Goal: Information Seeking & Learning: Check status

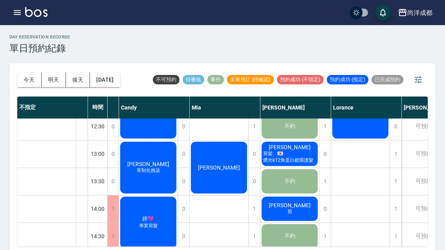
click at [21, 80] on button "今天" at bounding box center [29, 80] width 24 height 15
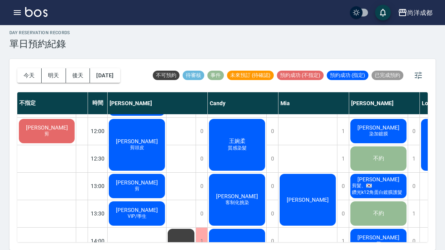
scroll to position [106, 0]
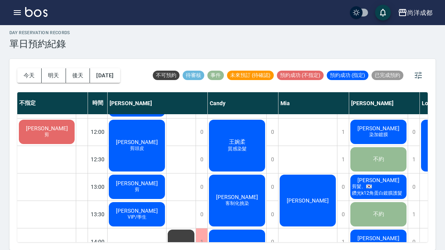
click at [148, 177] on div "[PERSON_NAME]" at bounding box center [137, 186] width 58 height 27
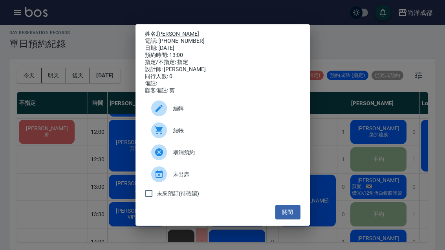
click at [283, 219] on button "關閉" at bounding box center [287, 212] width 25 height 15
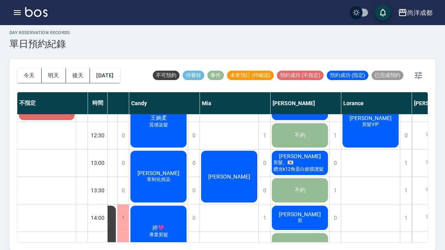
scroll to position [130, 79]
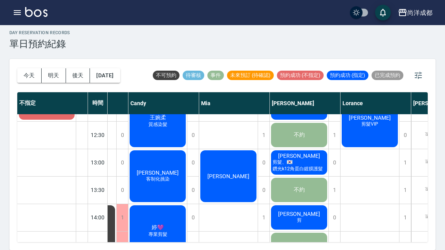
click at [304, 153] on span "[PERSON_NAME]" at bounding box center [298, 156] width 45 height 6
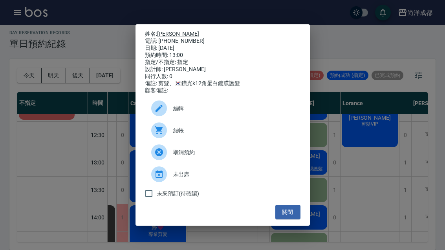
click at [355, 122] on div "姓名: [PERSON_NAME] 電話: [PHONE_NUMBER] 日期: [DATE] 預約時間: 13:00 指定/不指定: 指定 設計師: [PE…" at bounding box center [222, 125] width 445 height 250
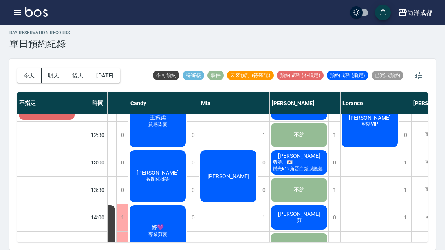
click at [247, 160] on div "[PERSON_NAME]" at bounding box center [228, 176] width 58 height 54
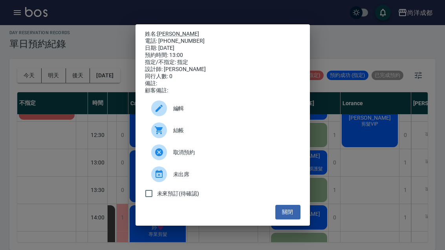
click at [289, 219] on button "關閉" at bounding box center [287, 212] width 25 height 15
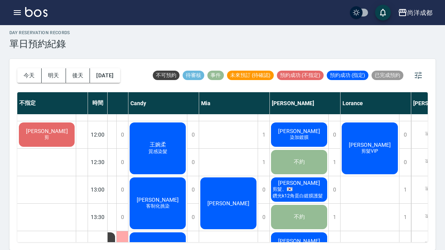
scroll to position [103, 77]
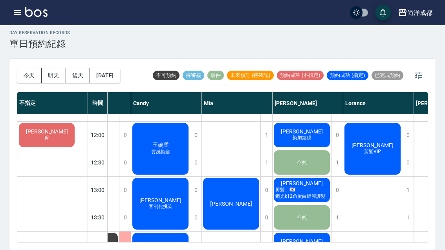
click at [47, 68] on button "明天" at bounding box center [54, 75] width 24 height 15
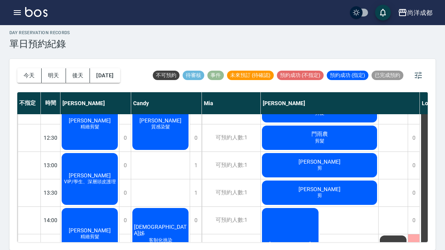
scroll to position [107, -1]
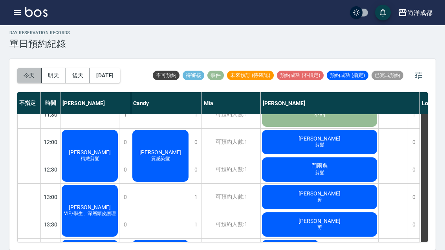
click at [34, 68] on button "今天" at bounding box center [29, 75] width 24 height 15
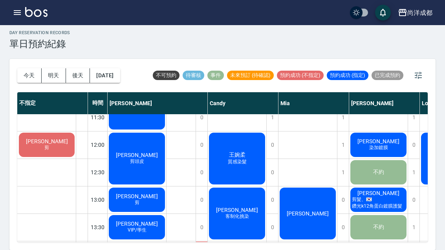
scroll to position [93, 0]
click at [131, 152] on span "[PERSON_NAME]" at bounding box center [136, 155] width 45 height 6
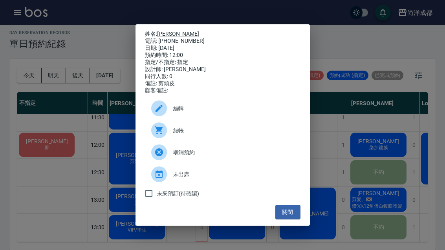
click at [166, 31] on link "[PERSON_NAME]" at bounding box center [178, 34] width 42 height 6
click at [289, 216] on button "關閉" at bounding box center [287, 212] width 25 height 15
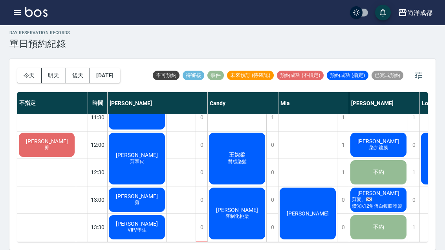
click at [32, 68] on button "今天" at bounding box center [29, 75] width 24 height 15
click at [148, 227] on span "VIP/學生" at bounding box center [137, 230] width 22 height 7
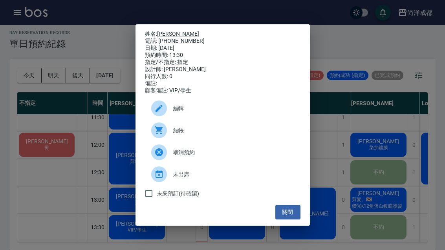
click at [291, 202] on div "未來預訂(待確認)" at bounding box center [222, 193] width 155 height 16
click at [287, 213] on button "關閉" at bounding box center [287, 212] width 25 height 15
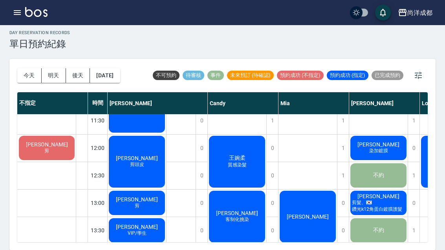
scroll to position [90, 0]
click at [153, 145] on div "[PERSON_NAME] 剪頭皮" at bounding box center [137, 162] width 58 height 54
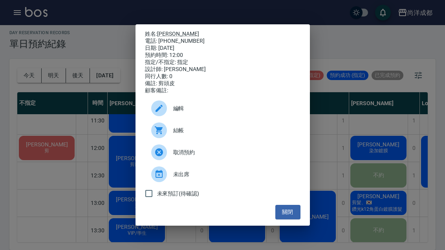
click at [168, 31] on link "[PERSON_NAME]" at bounding box center [178, 34] width 42 height 6
click at [293, 226] on div "姓名: [PERSON_NAME] 電話: [PHONE_NUMBER] 日期: [DATE] 預約時間: 12:00 指定/不指定: 指定 設計師: [PE…" at bounding box center [222, 124] width 174 height 201
click at [293, 215] on button "關閉" at bounding box center [287, 212] width 25 height 15
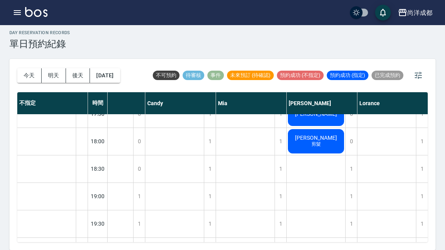
scroll to position [426, 62]
click at [29, 68] on button "今天" at bounding box center [29, 75] width 24 height 15
click at [27, 68] on button "今天" at bounding box center [29, 75] width 24 height 15
click at [25, 68] on button "今天" at bounding box center [29, 75] width 24 height 15
click at [114, 68] on button "[DATE]" at bounding box center [105, 75] width 30 height 15
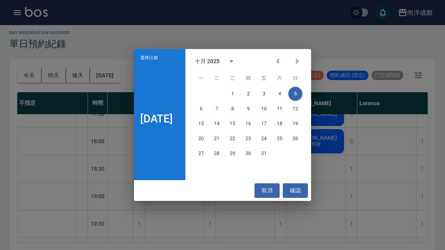
click at [254, 108] on button "9" at bounding box center [248, 109] width 14 height 14
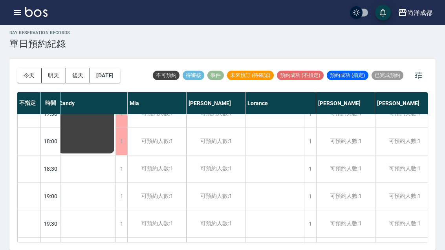
scroll to position [21, 0]
click at [27, 68] on button "今天" at bounding box center [29, 75] width 24 height 15
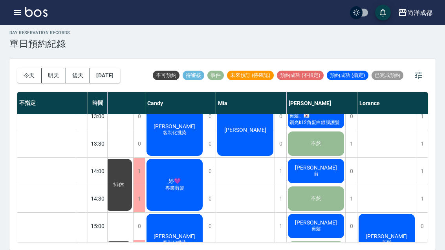
scroll to position [177, 61]
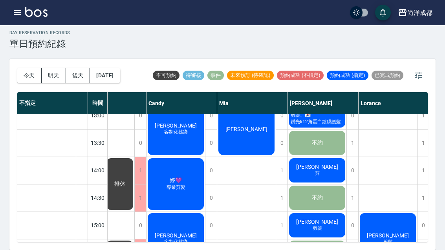
click at [311, 164] on span "[PERSON_NAME]" at bounding box center [316, 167] width 45 height 6
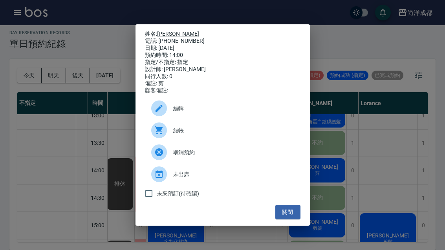
click at [293, 219] on button "關閉" at bounding box center [287, 212] width 25 height 15
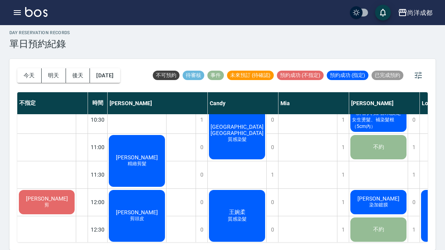
scroll to position [36, 0]
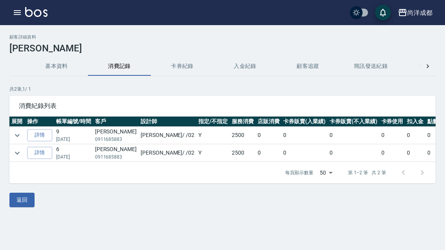
click at [13, 197] on button "返回" at bounding box center [21, 200] width 25 height 15
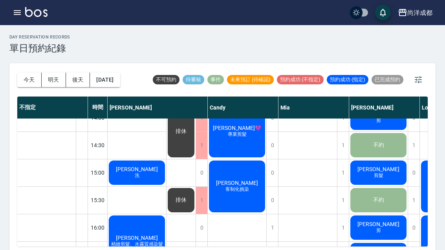
scroll to position [235, 0]
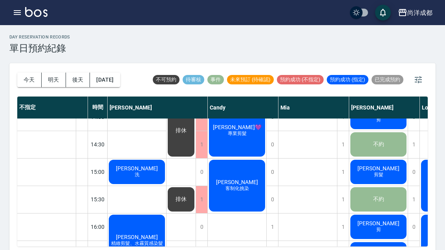
click at [51, 77] on button "明天" at bounding box center [54, 80] width 24 height 15
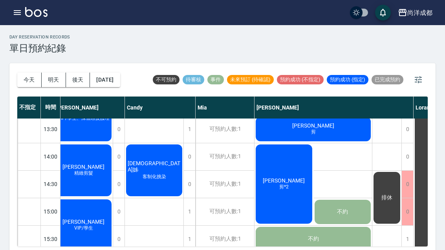
scroll to position [192, 6]
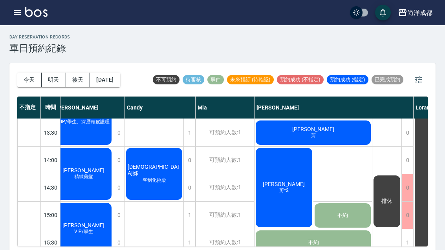
click at [76, 77] on button "後天" at bounding box center [78, 80] width 24 height 15
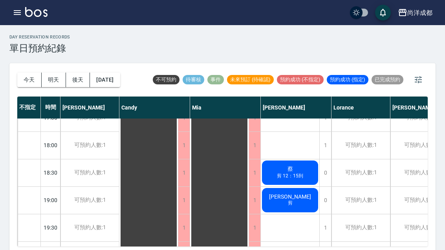
scroll to position [426, 0]
click at [23, 77] on button "今天" at bounding box center [29, 80] width 24 height 15
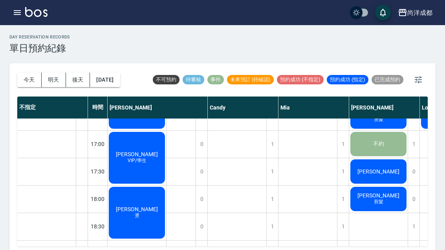
scroll to position [373, 0]
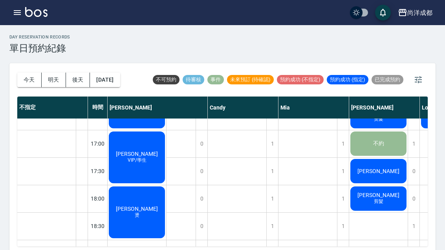
click at [51, 86] on button "明天" at bounding box center [54, 80] width 24 height 15
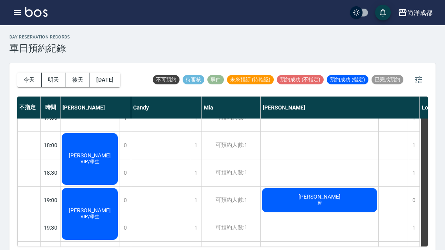
scroll to position [426, 0]
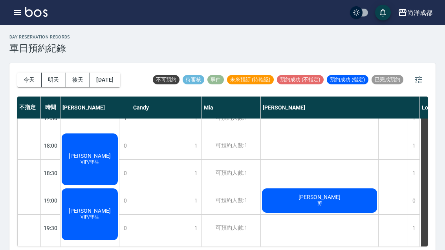
click at [77, 85] on button "後天" at bounding box center [78, 80] width 24 height 15
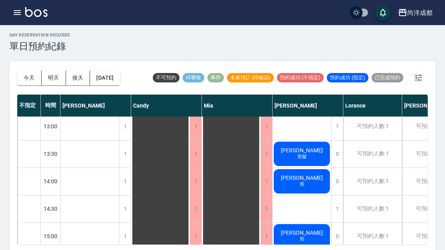
scroll to position [177, 0]
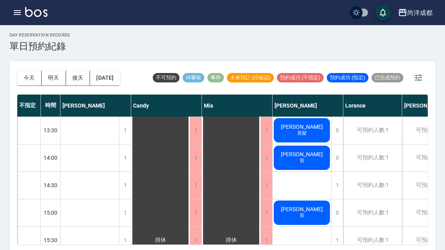
click at [26, 79] on button "今天" at bounding box center [29, 78] width 24 height 15
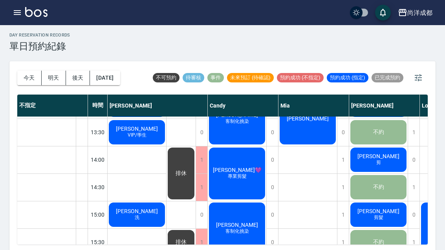
scroll to position [191, 0]
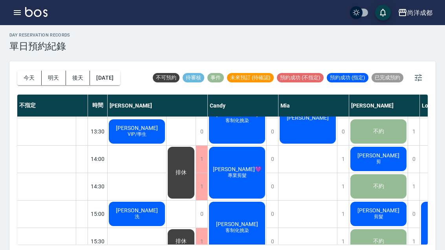
click at [240, 240] on div "黃子寒 客制化挑染" at bounding box center [237, 227] width 58 height 54
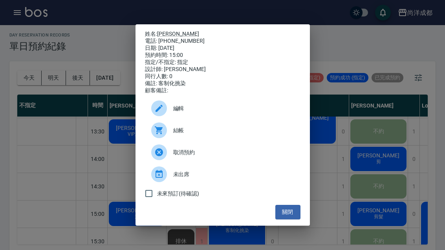
click at [286, 219] on button "關閉" at bounding box center [287, 212] width 25 height 15
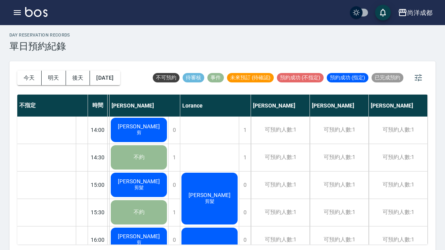
scroll to position [221, 239]
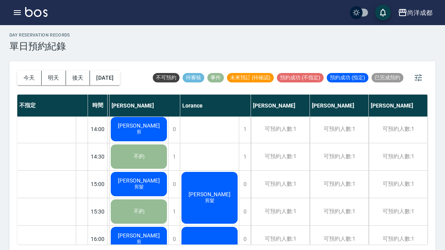
click at [215, 195] on span "[PERSON_NAME]" at bounding box center [209, 194] width 45 height 6
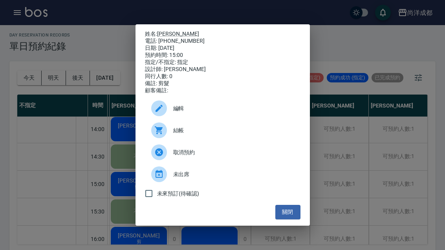
click at [169, 37] on link "[PERSON_NAME]" at bounding box center [178, 34] width 42 height 6
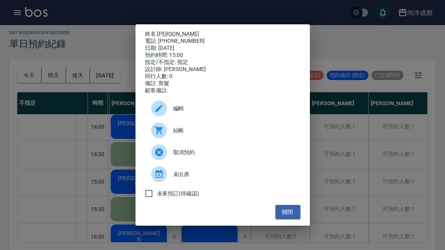
click at [73, 152] on div "姓名: 蘇哲玄 電話: 0902151231 日期: 2025/10/05 預約時間: 15:00 指定/不指定: 指定 設計師: Lorance 同行人數:…" at bounding box center [222, 125] width 445 height 250
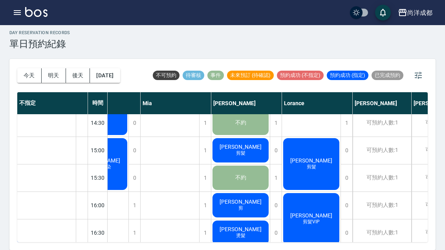
scroll to position [252, 138]
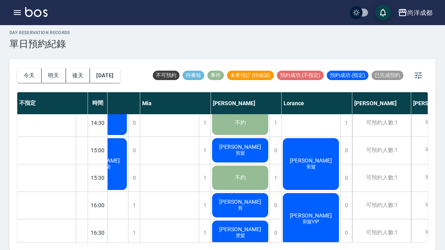
click at [236, 144] on span "[PERSON_NAME]" at bounding box center [239, 147] width 45 height 6
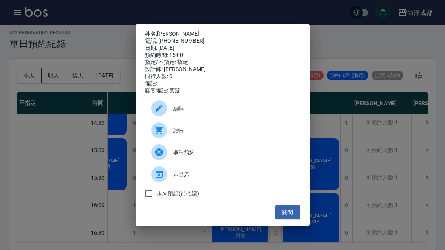
click at [290, 219] on button "關閉" at bounding box center [287, 212] width 25 height 15
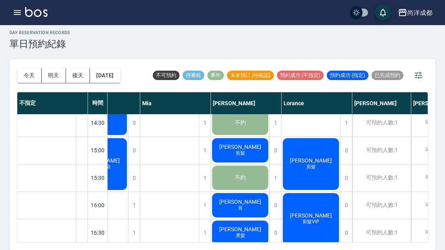
click at [315, 164] on span "剪髮" at bounding box center [310, 167] width 13 height 7
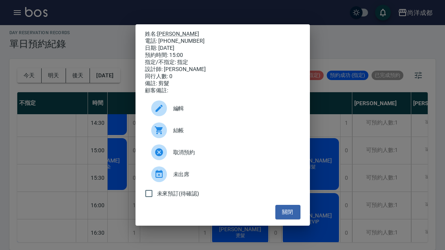
click at [167, 31] on link "[PERSON_NAME]" at bounding box center [178, 34] width 42 height 6
click at [286, 218] on button "關閉" at bounding box center [287, 212] width 25 height 15
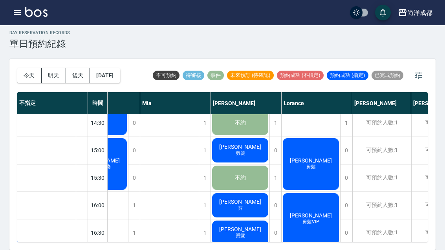
click at [312, 164] on span "剪髮" at bounding box center [310, 167] width 13 height 7
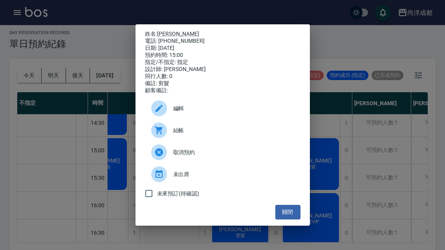
click at [282, 205] on ul "編輯 結帳 取消預約 未出席 未來預訂(待確認)" at bounding box center [222, 149] width 155 height 111
click at [286, 212] on button "關閉" at bounding box center [287, 212] width 25 height 15
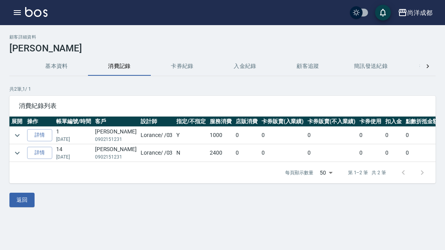
click at [42, 156] on link "詳情" at bounding box center [39, 153] width 25 height 12
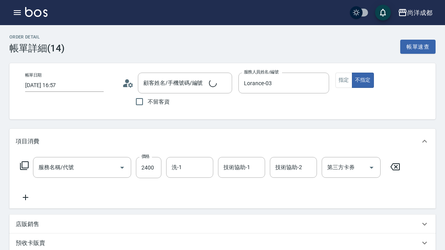
type input "2025/08/10 16:57"
type input "Lorance-03"
type input "240"
type input "蘇哲玄/0902151231/"
type input "燙髮(301)"
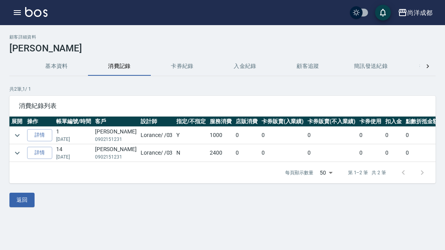
click at [45, 131] on link "詳情" at bounding box center [39, 135] width 25 height 12
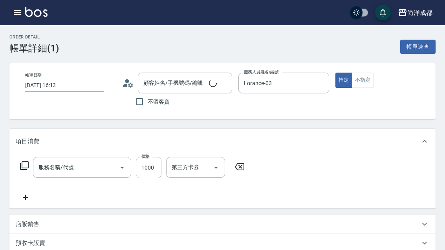
type input "2025/08/21 16:13"
type input "Lorance-03"
type input "100"
type input "蘇哲玄/0902151231/"
type input "剪髮(401)"
